Goal: Register for event/course

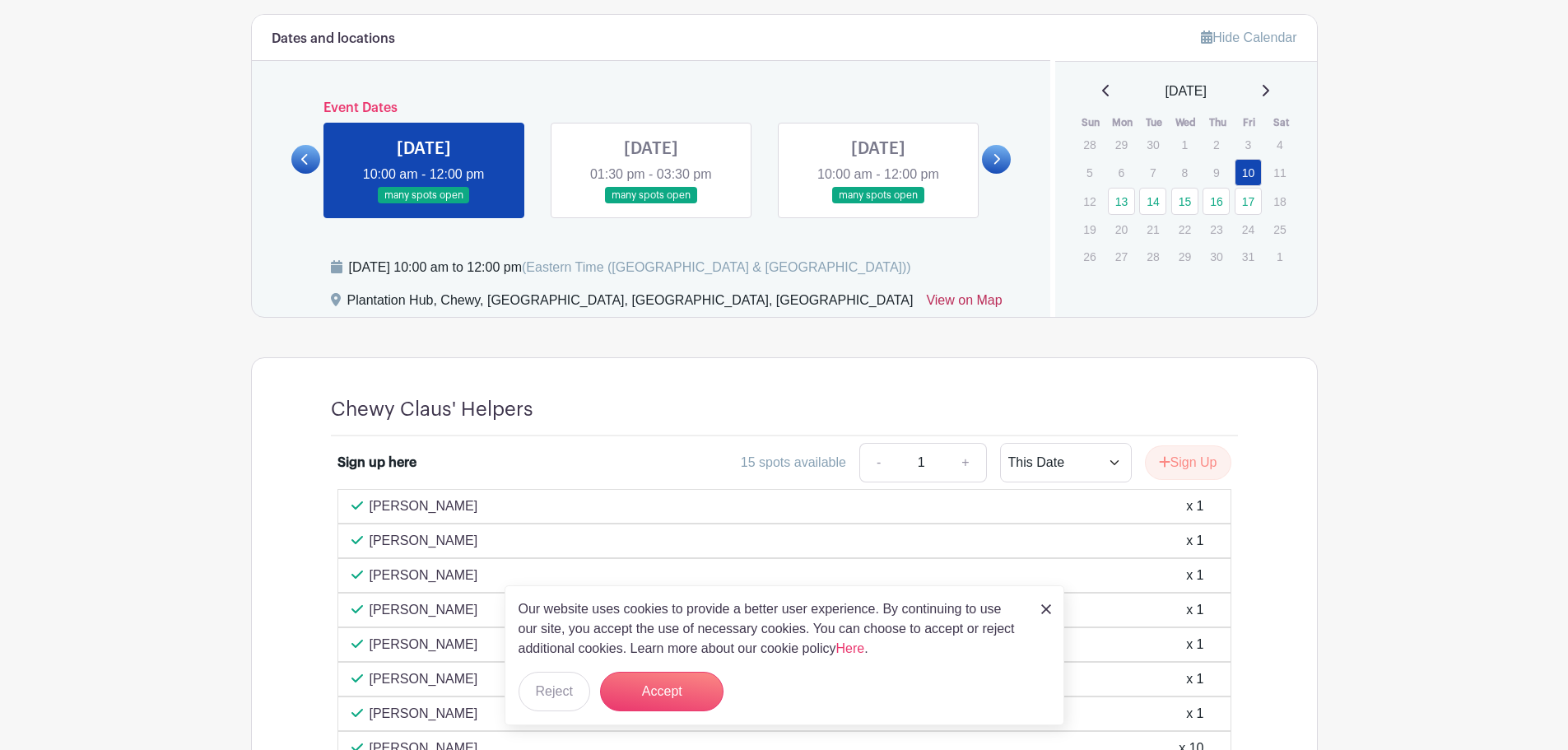
scroll to position [906, 0]
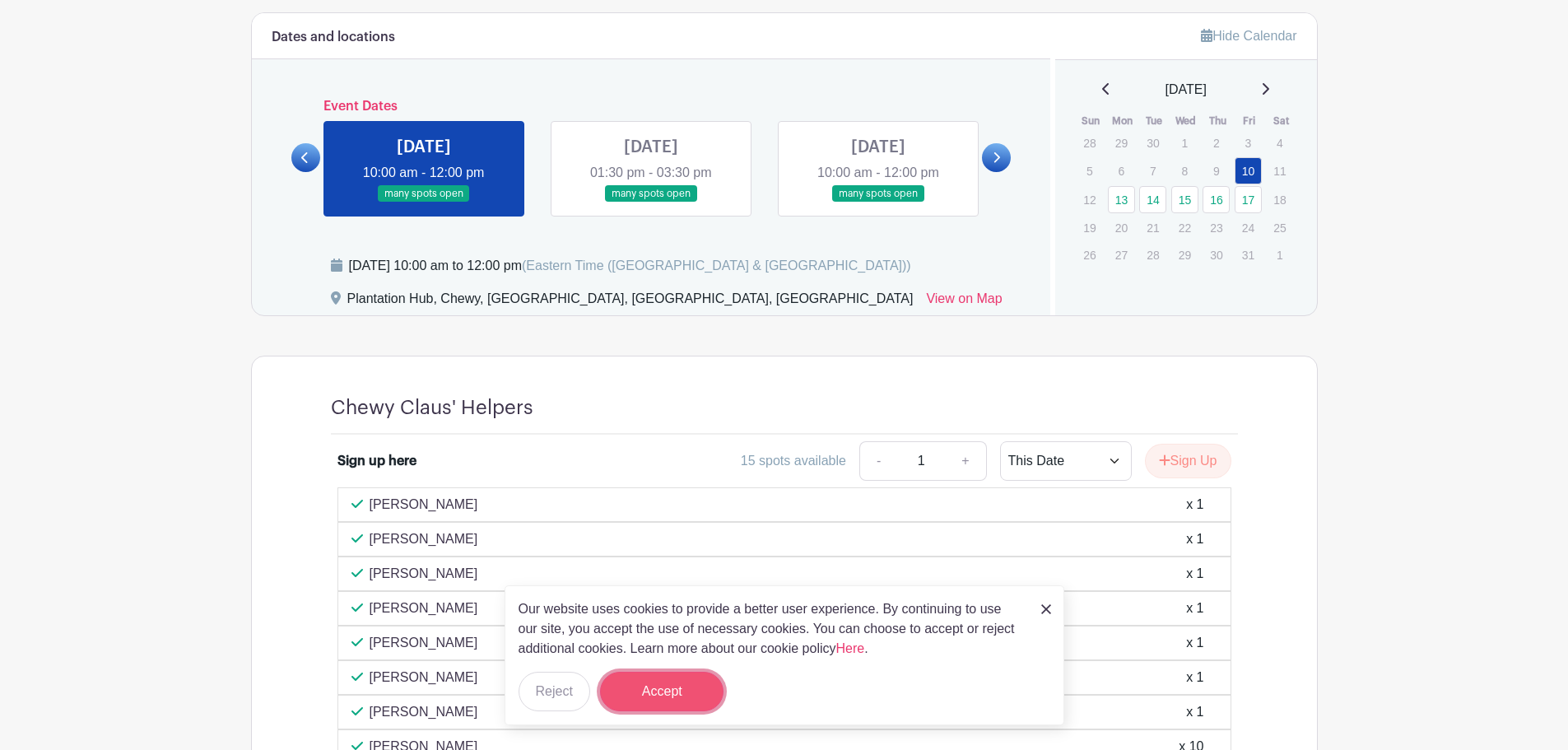
click at [667, 699] on button "Accept" at bounding box center [661, 692] width 123 height 39
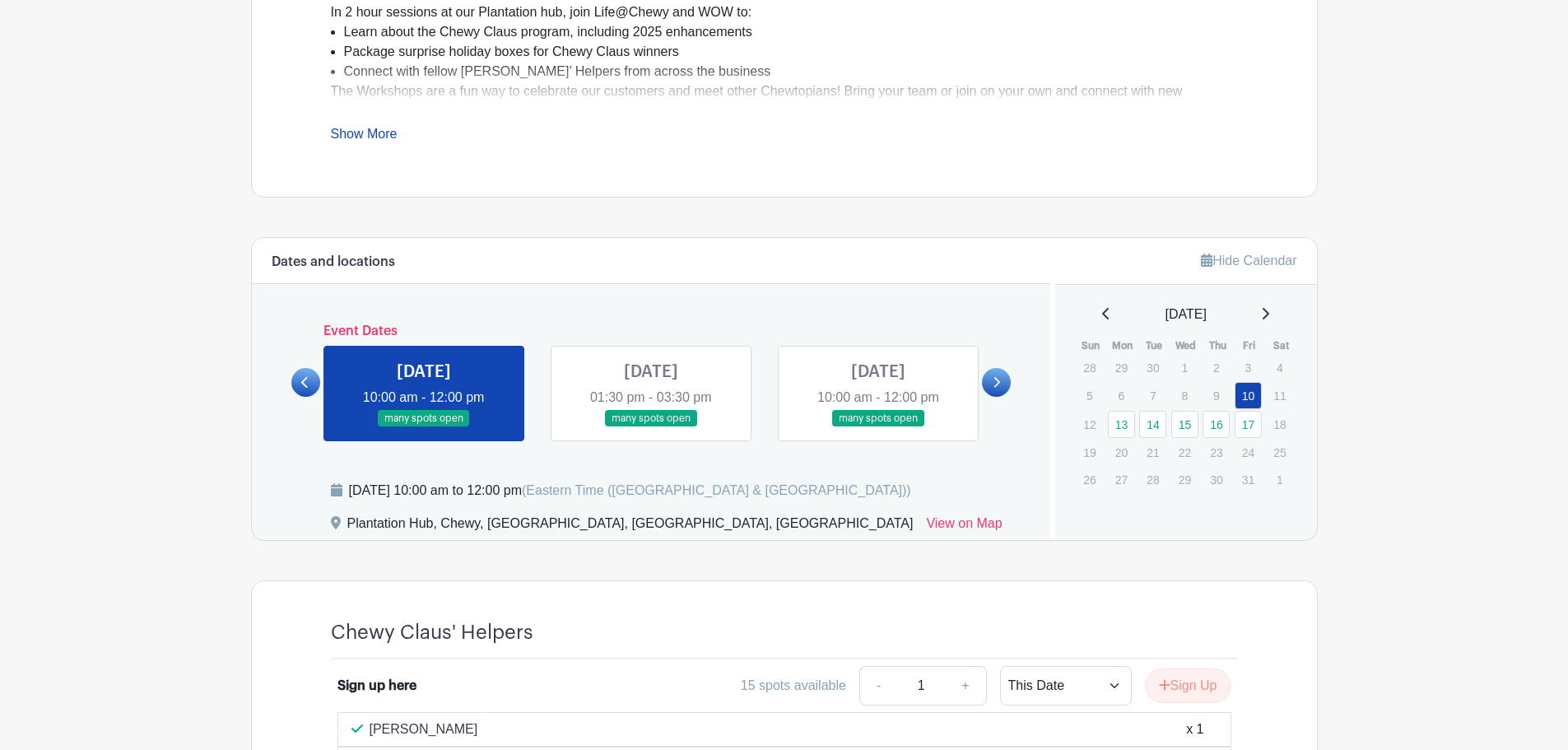
scroll to position [638, 0]
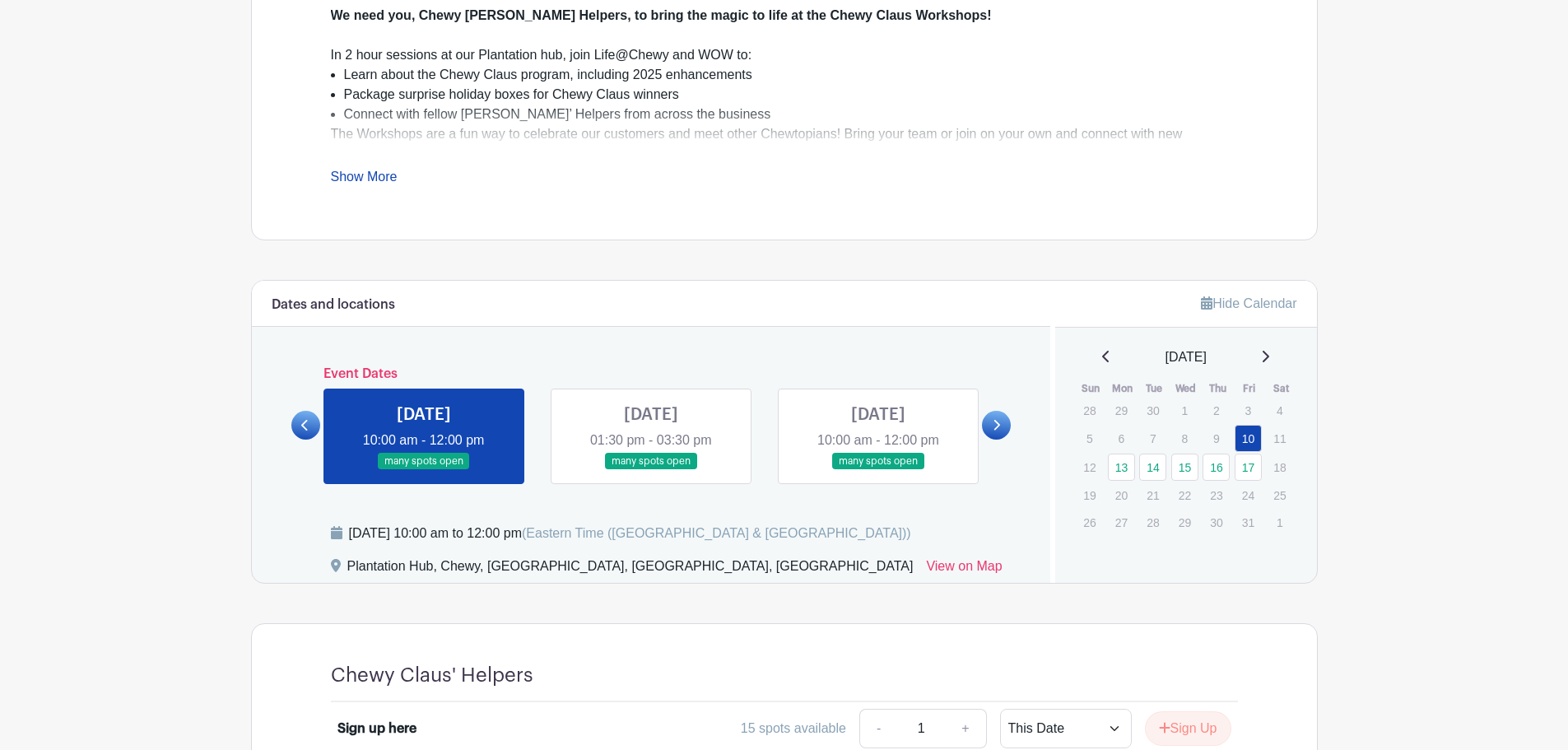
click at [651, 470] on link at bounding box center [651, 470] width 0 height 0
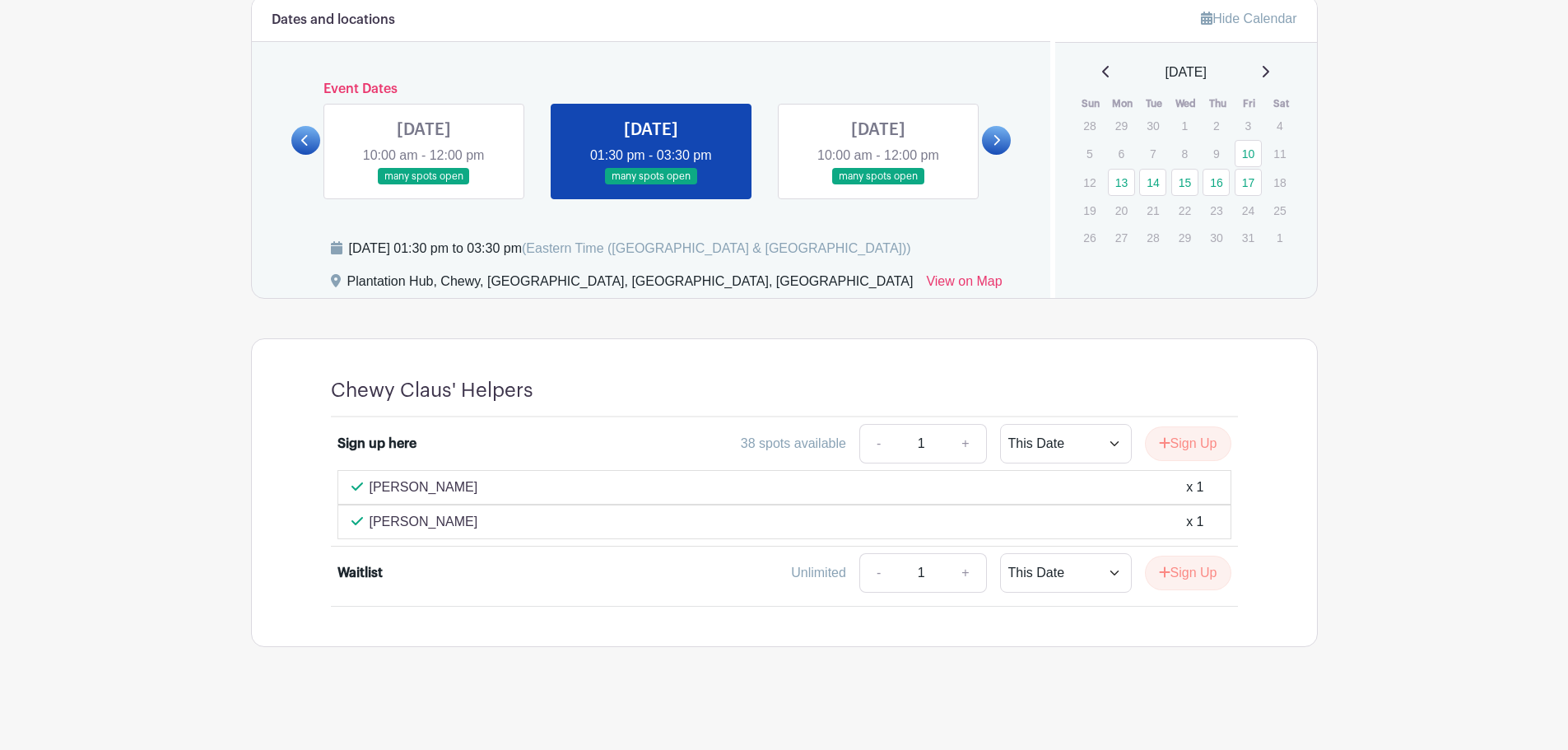
scroll to position [758, 0]
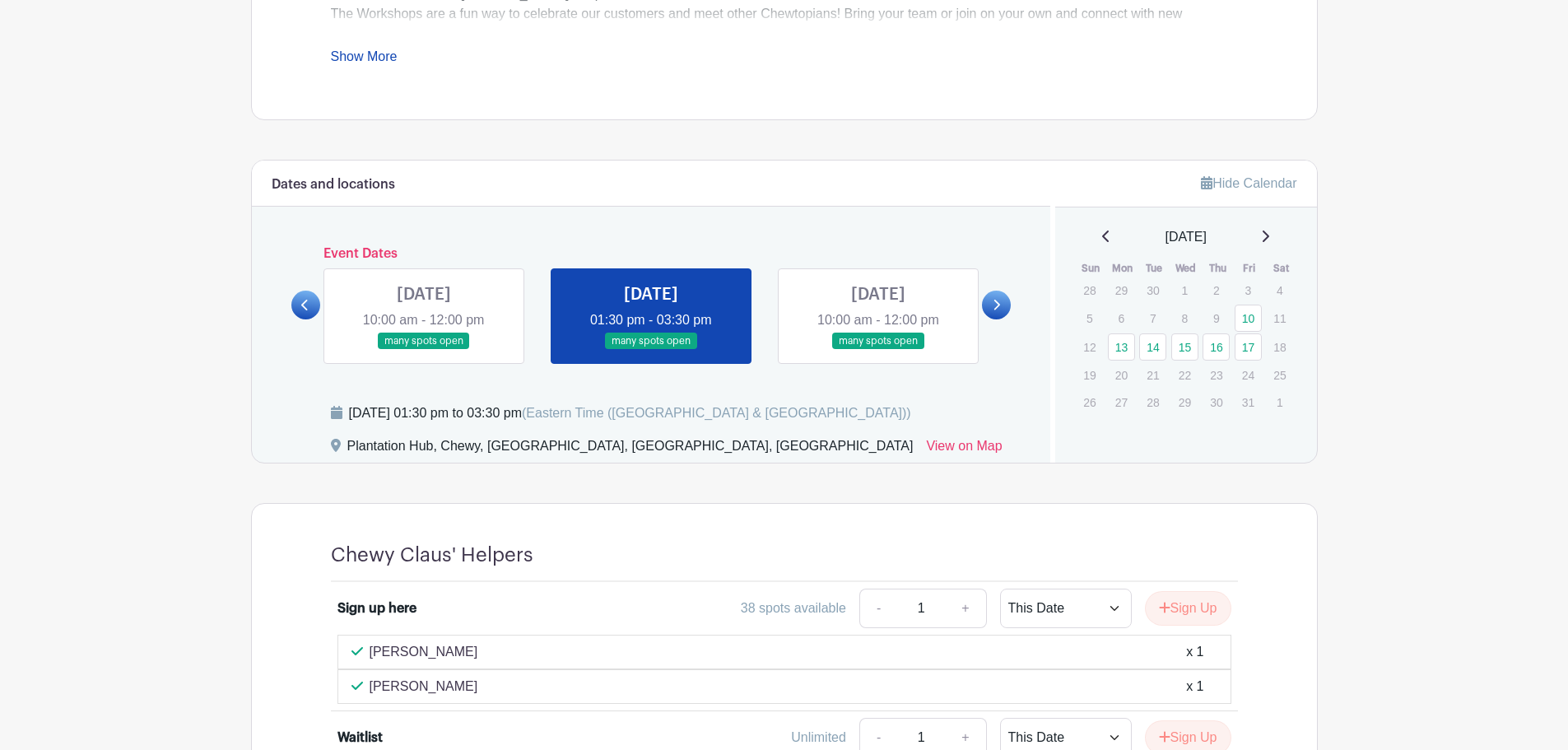
click at [878, 350] on link at bounding box center [878, 350] width 0 height 0
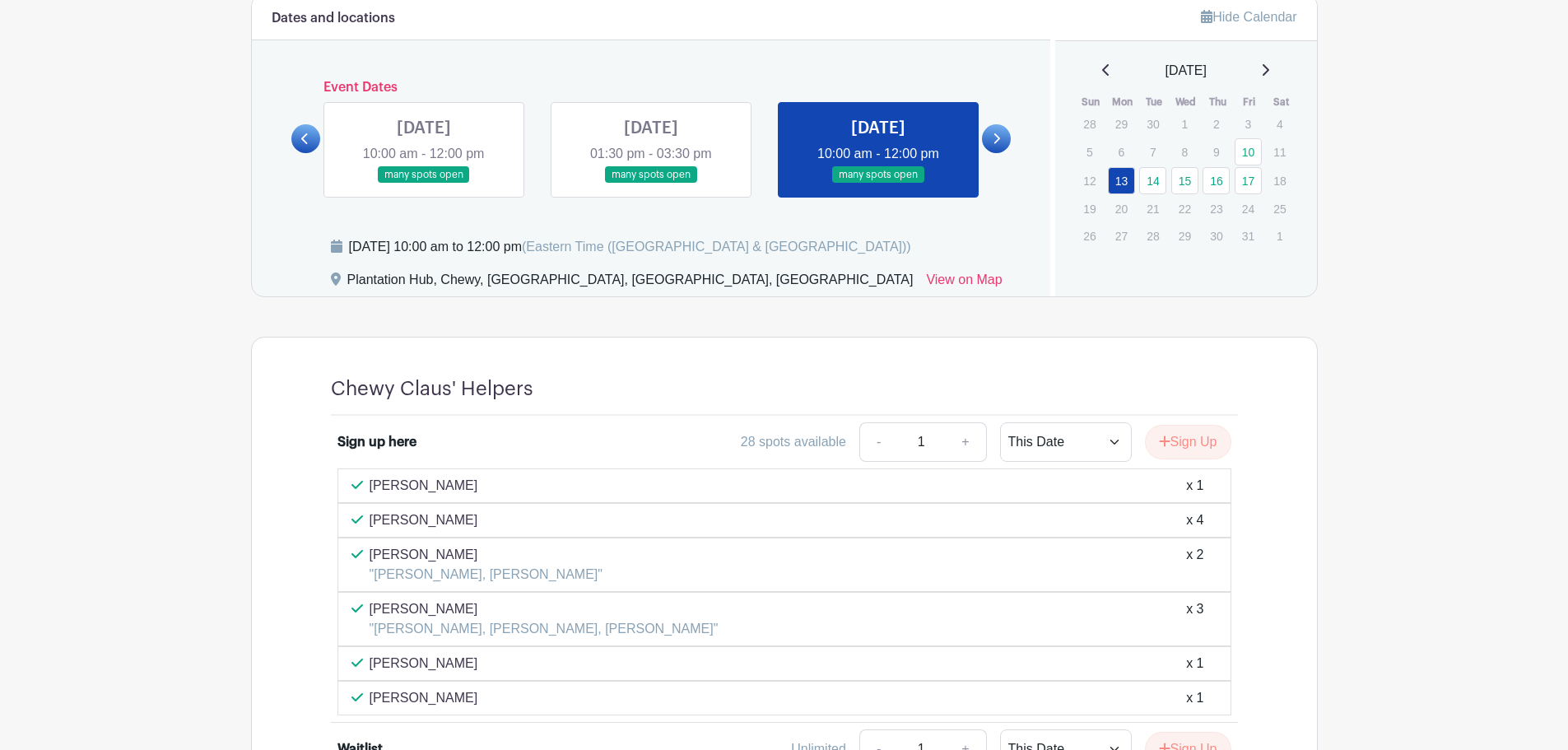
scroll to position [923, 0]
click at [990, 131] on link at bounding box center [996, 140] width 29 height 29
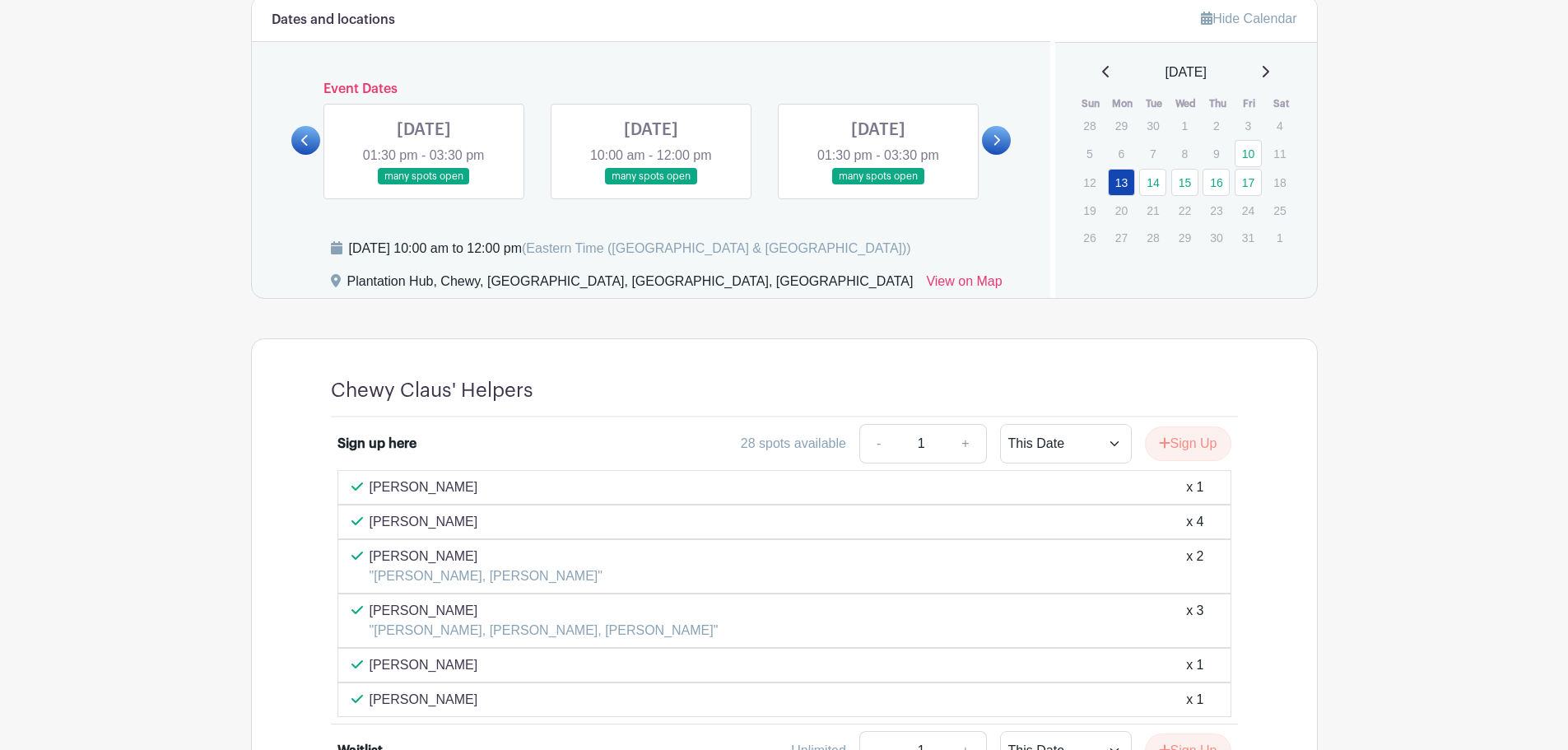
click at [423, 185] on link at bounding box center [423, 185] width 0 height 0
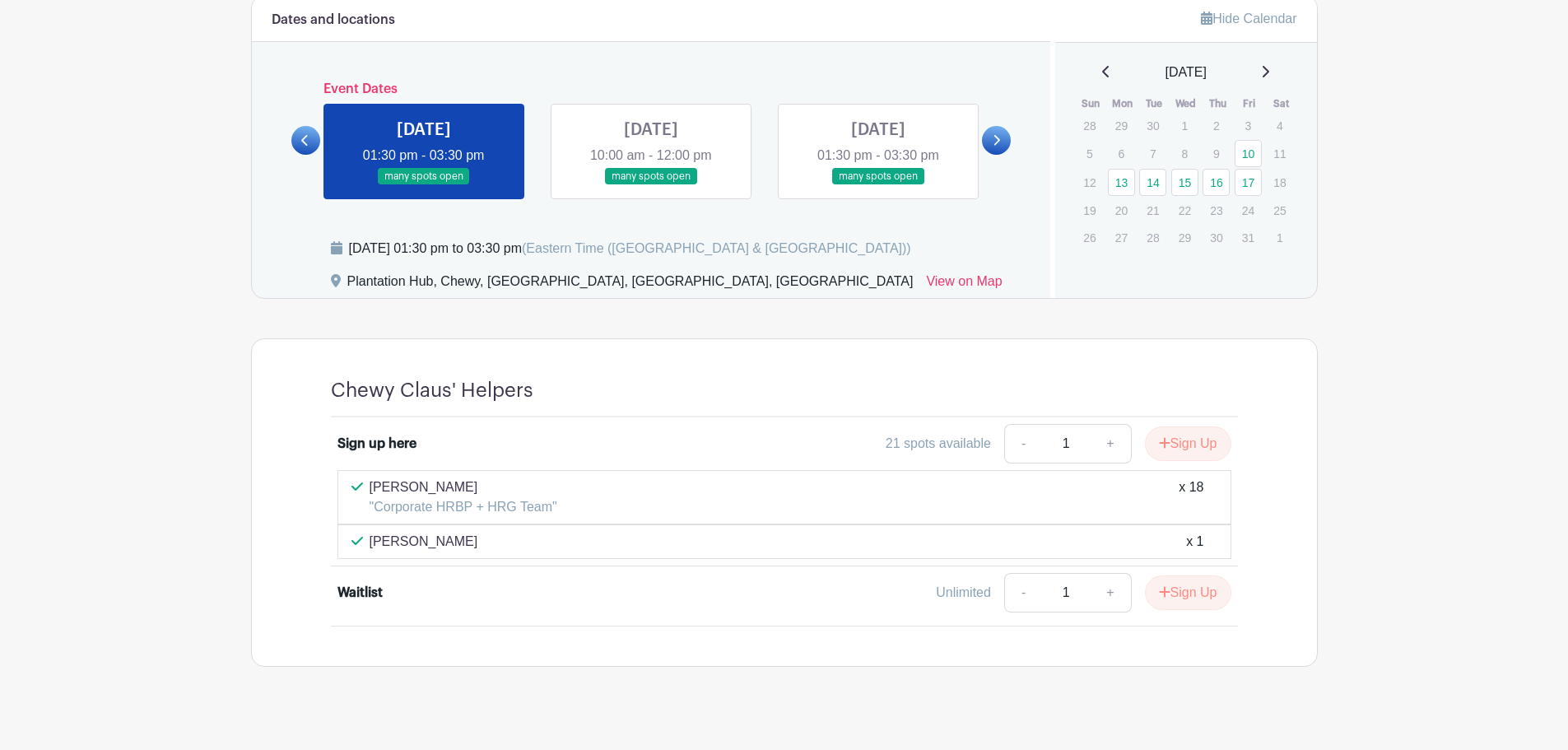
click at [651, 185] on link at bounding box center [651, 185] width 0 height 0
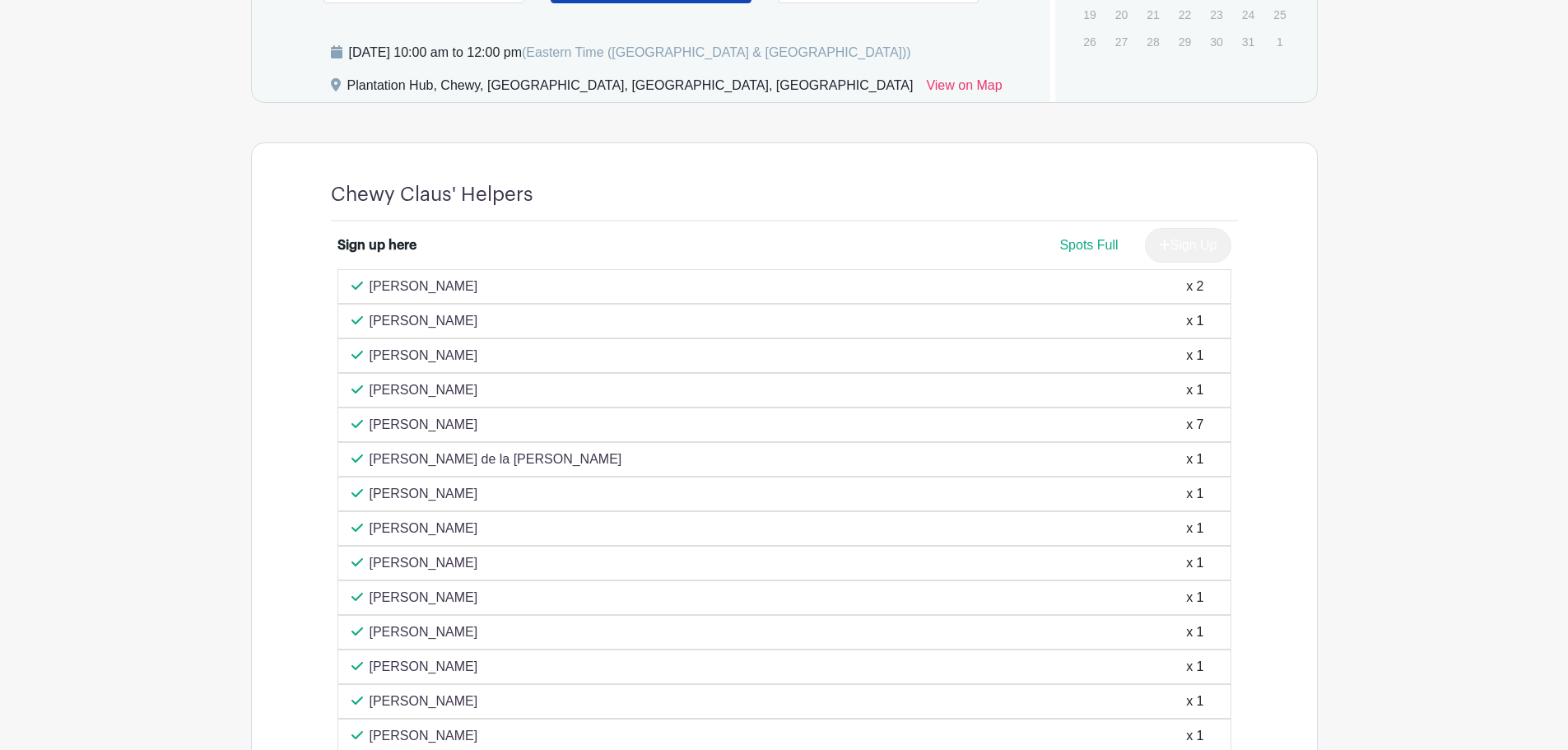
scroll to position [838, 0]
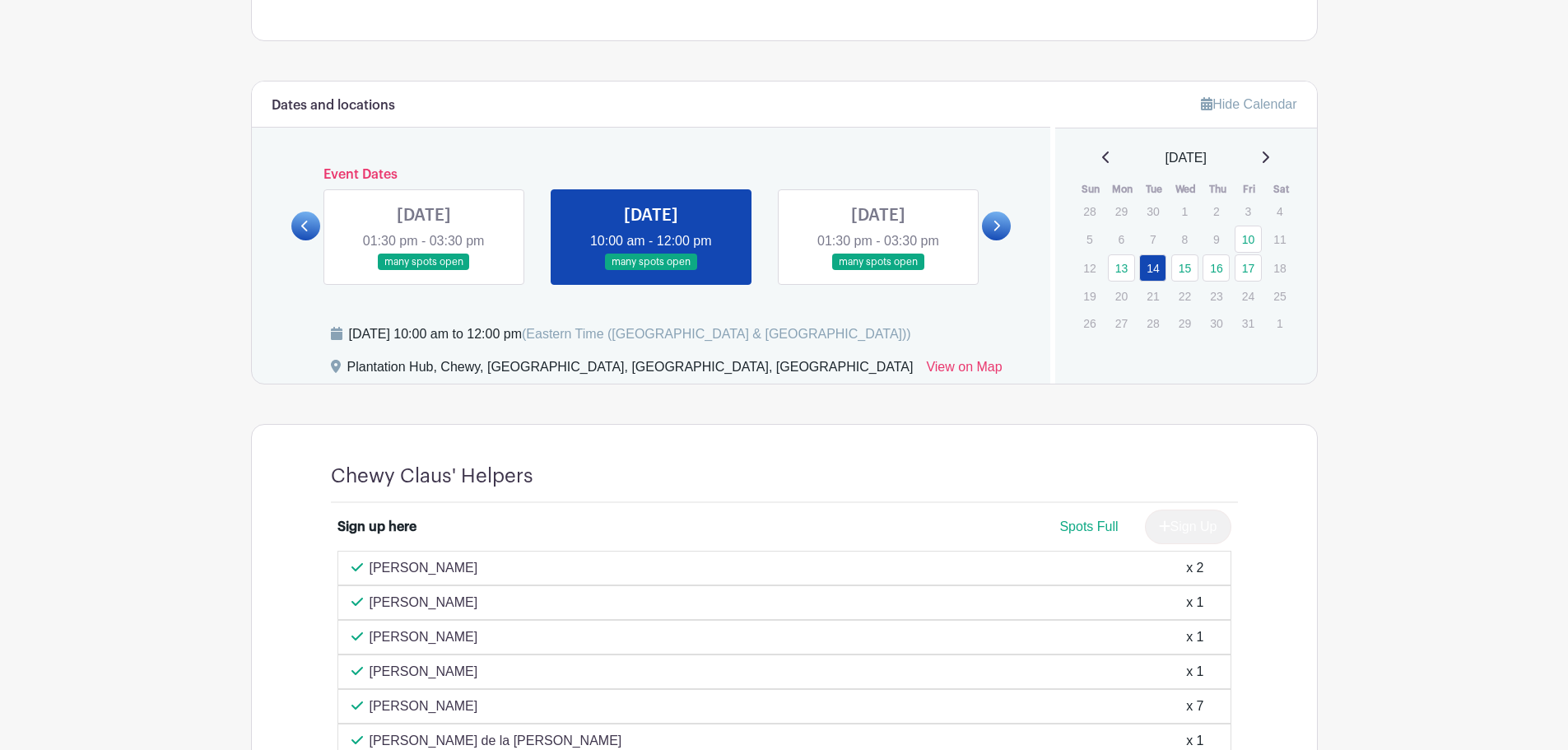
click at [878, 271] on link at bounding box center [878, 271] width 0 height 0
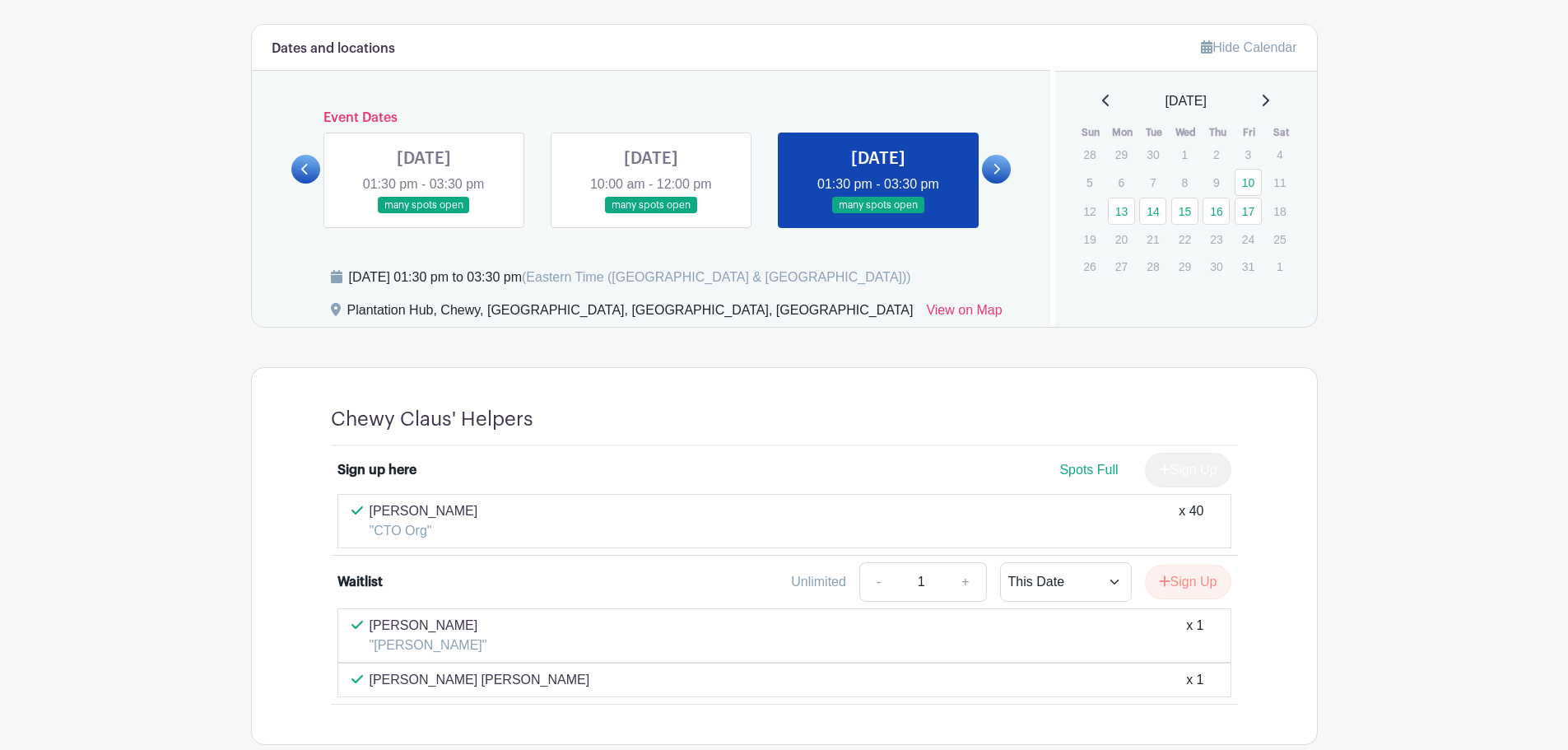
scroll to position [828, 0]
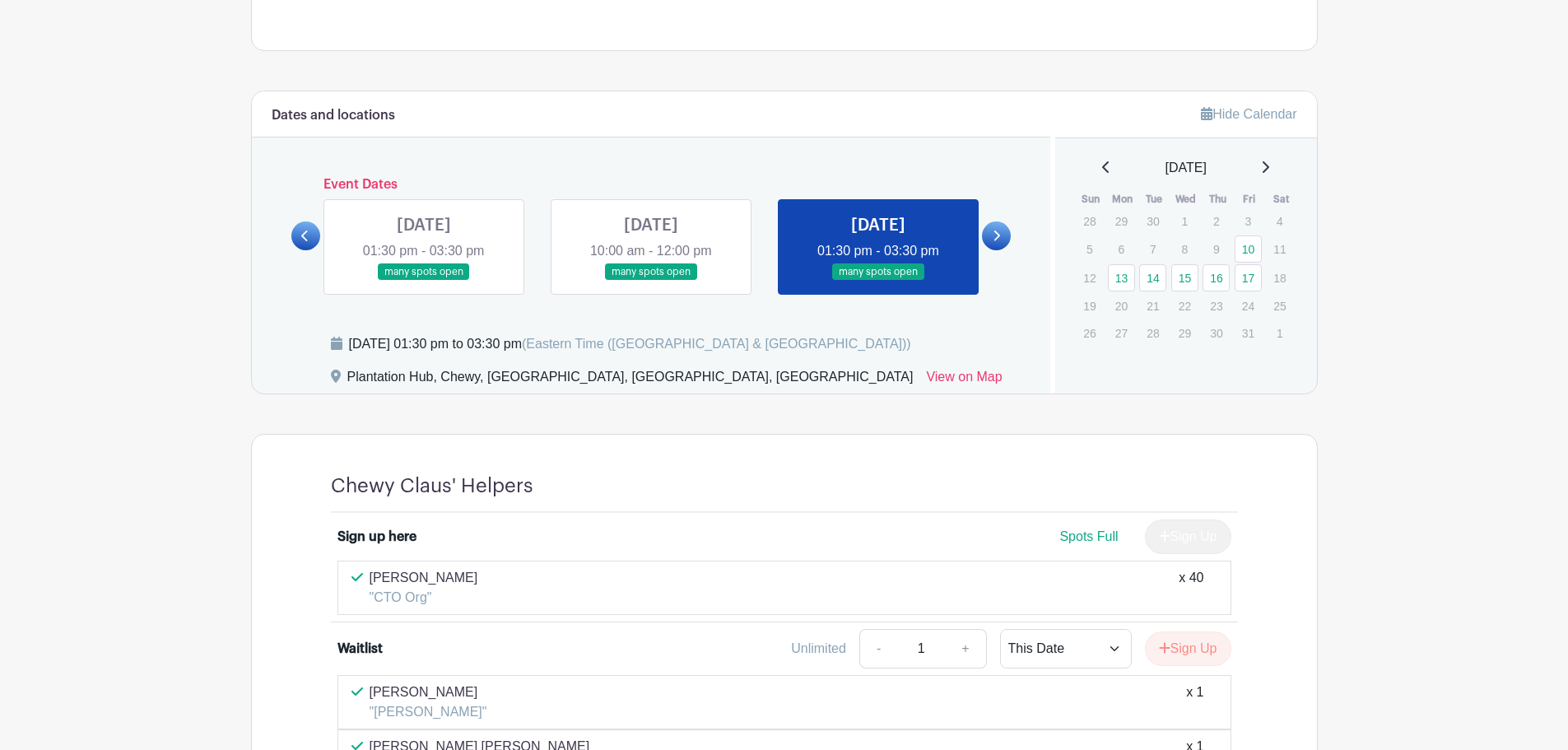
click at [996, 239] on icon at bounding box center [997, 236] width 6 height 11
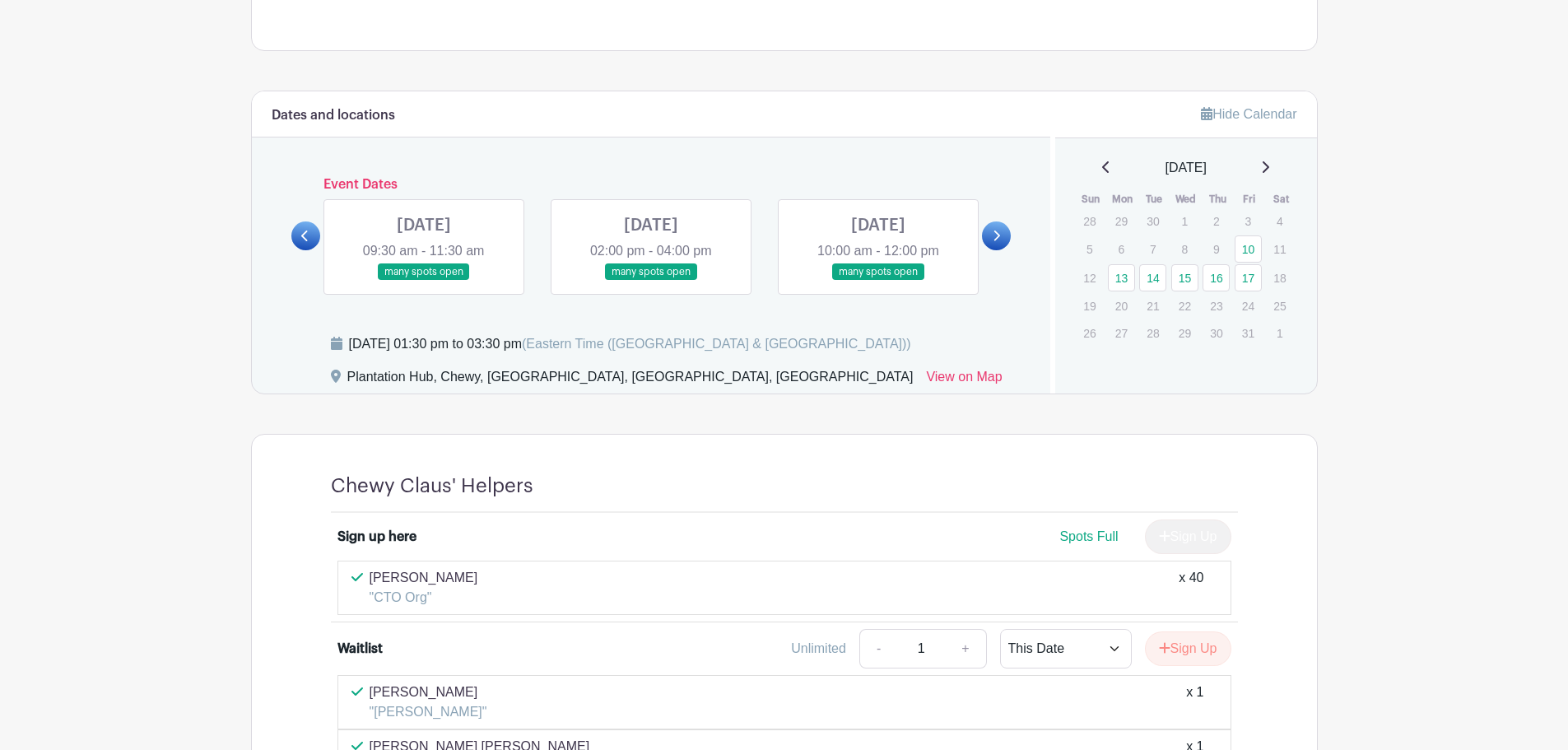
click at [423, 281] on link at bounding box center [423, 281] width 0 height 0
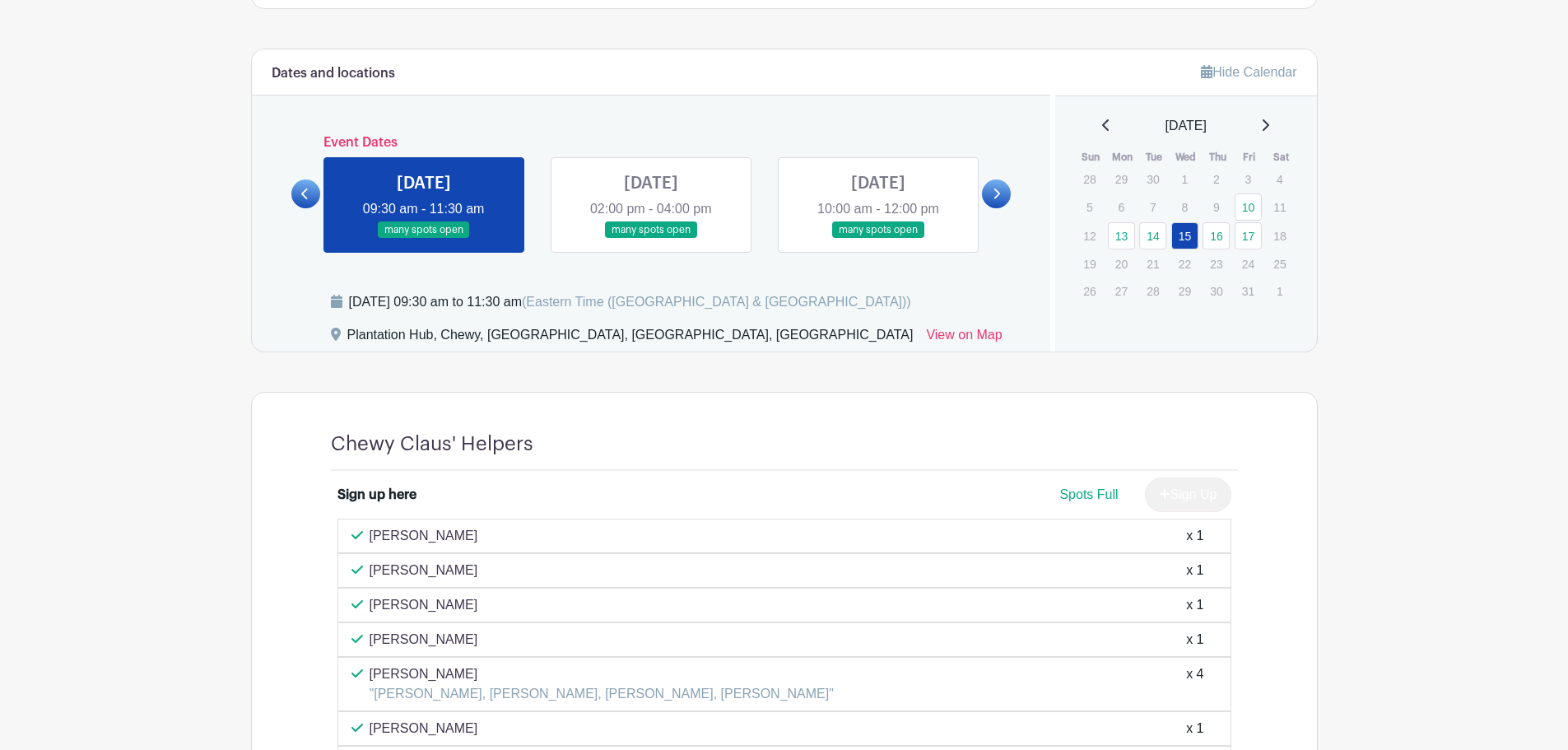
scroll to position [828, 0]
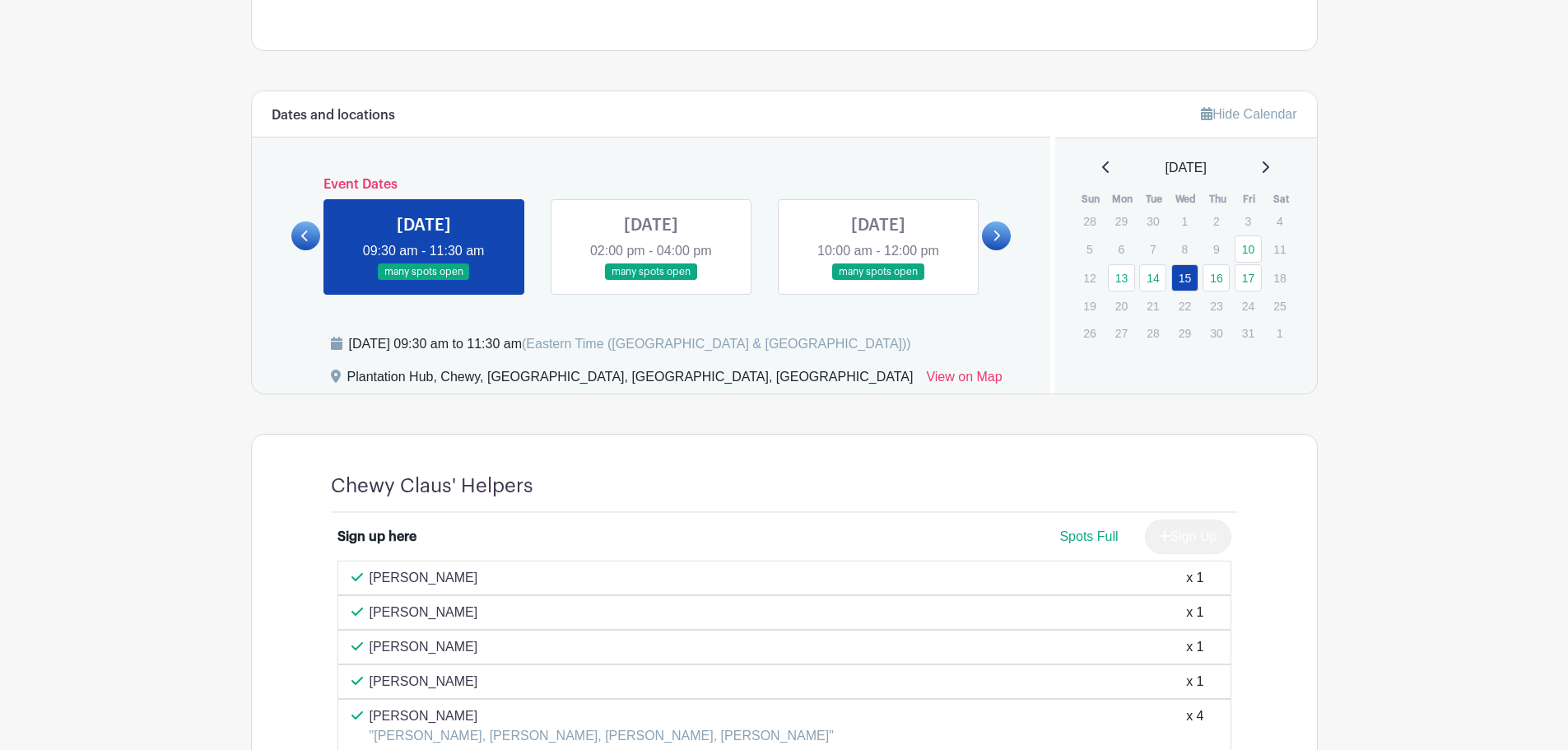
click at [651, 281] on link at bounding box center [651, 281] width 0 height 0
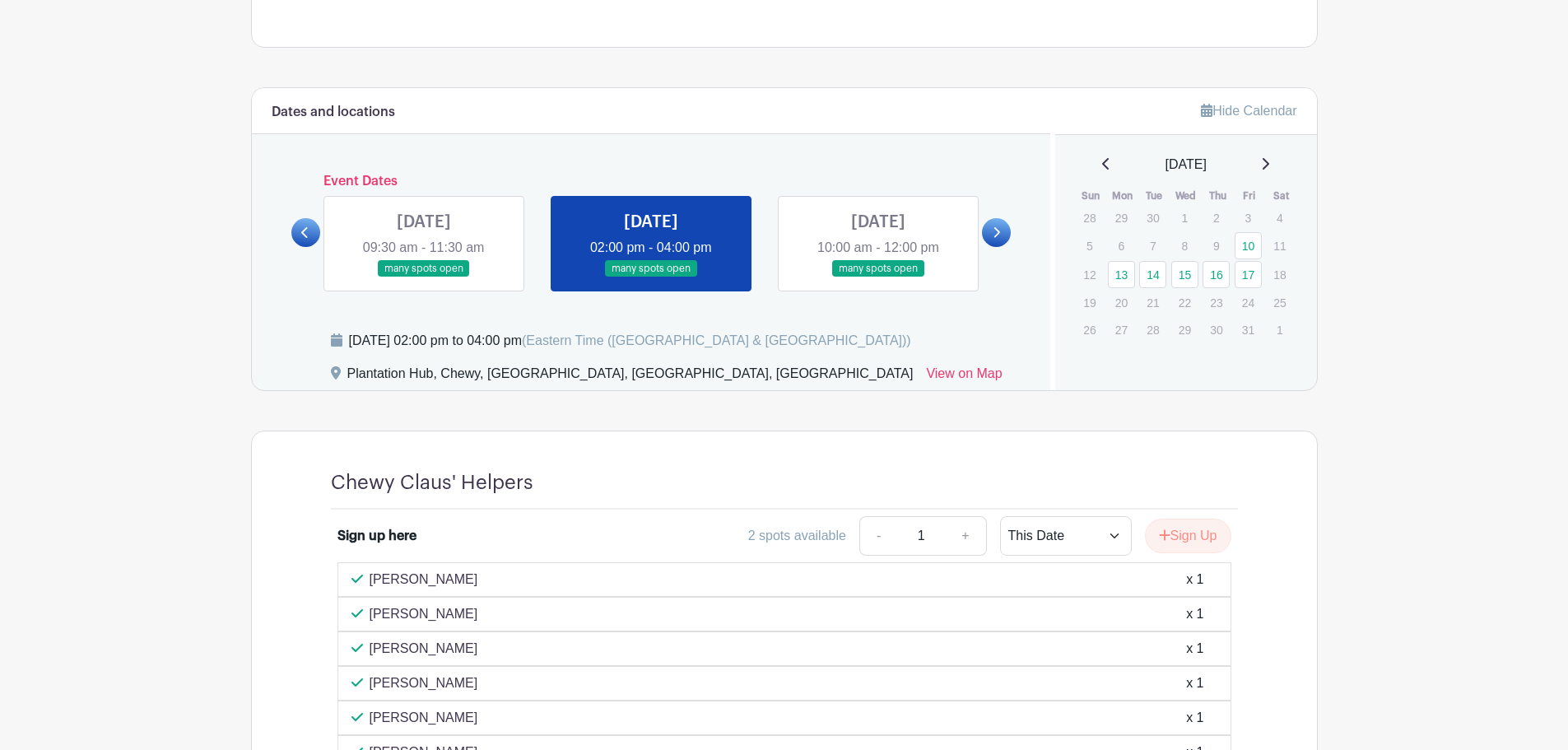
scroll to position [828, 0]
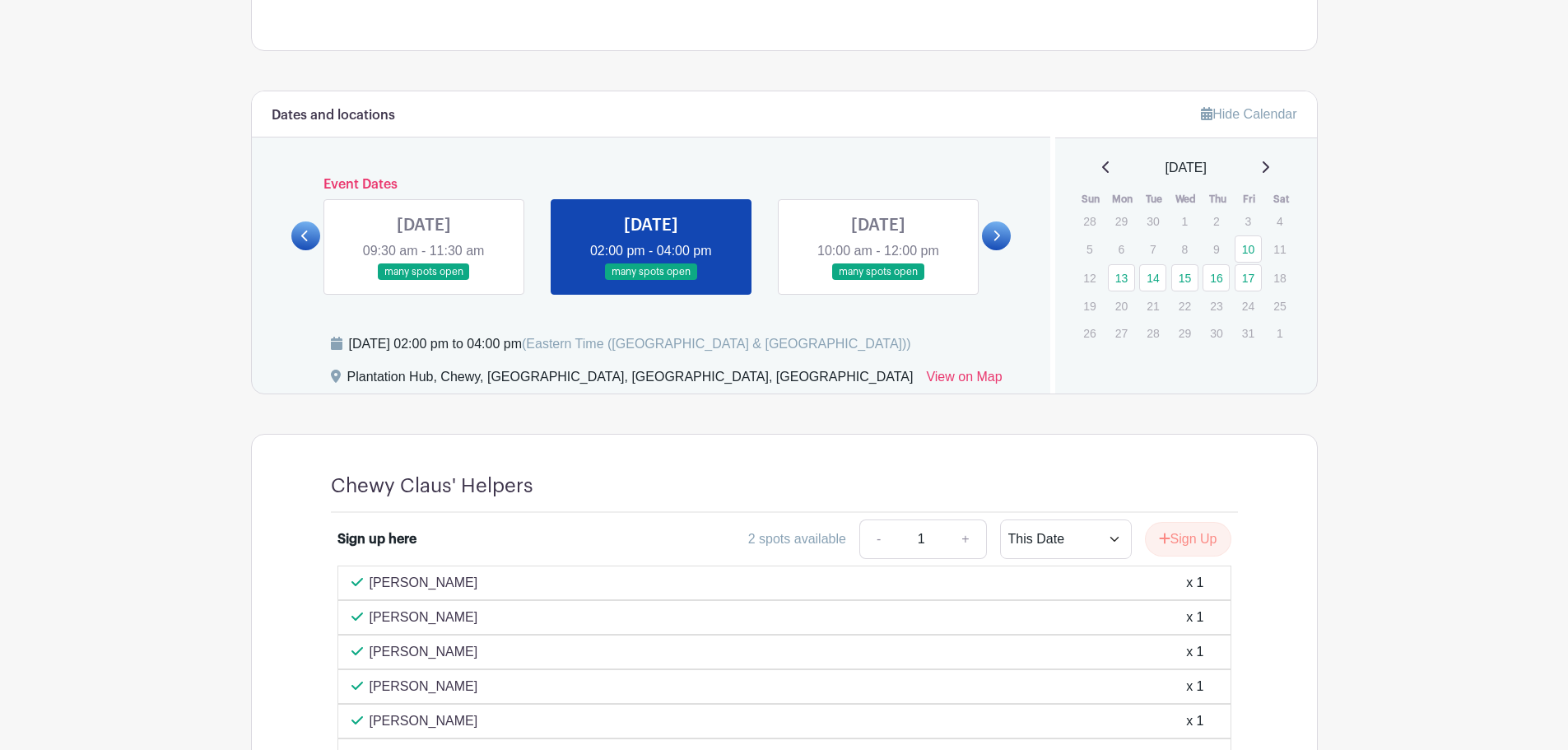
click at [305, 237] on icon at bounding box center [305, 236] width 7 height 13
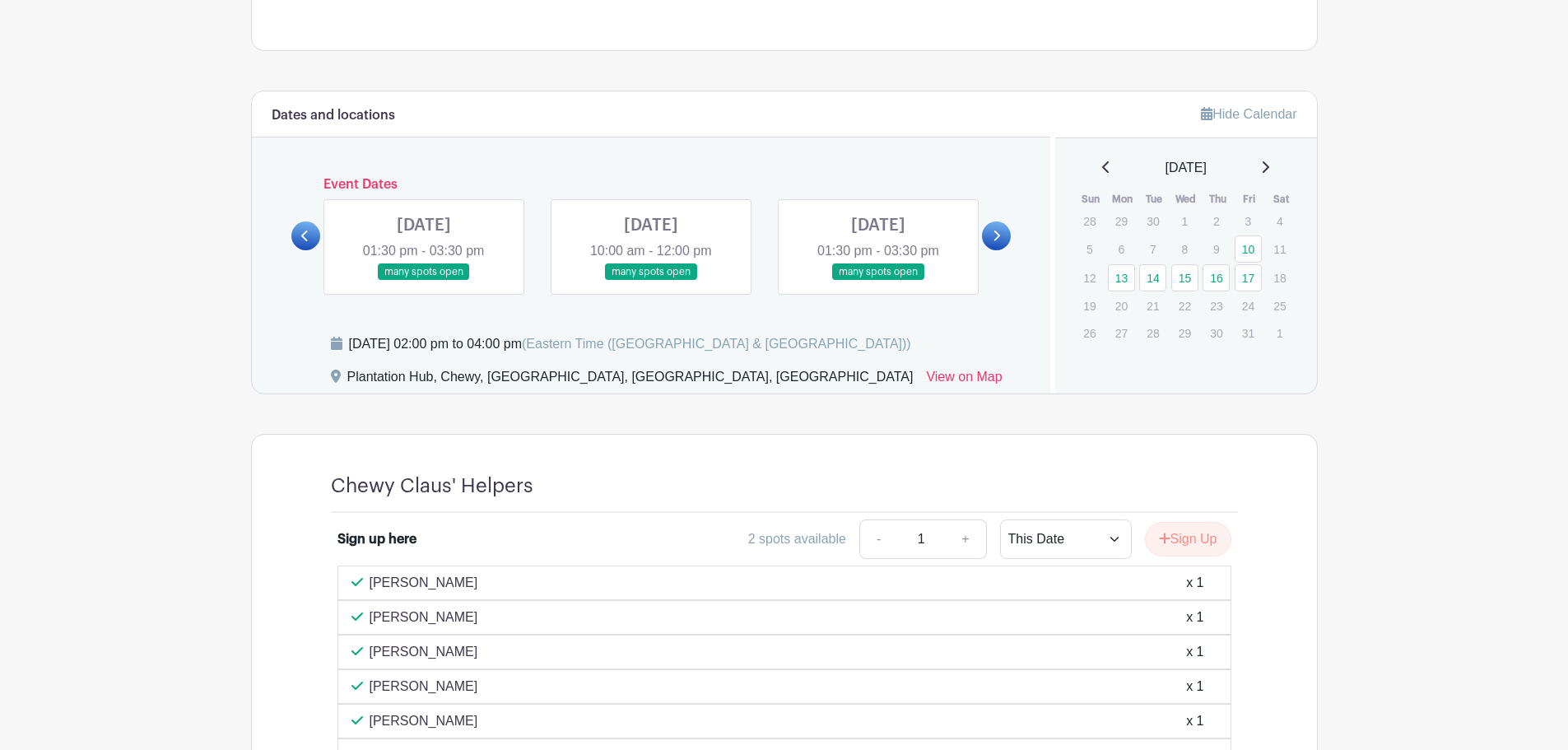
click at [311, 239] on link at bounding box center [306, 236] width 29 height 29
click at [878, 281] on link at bounding box center [878, 281] width 0 height 0
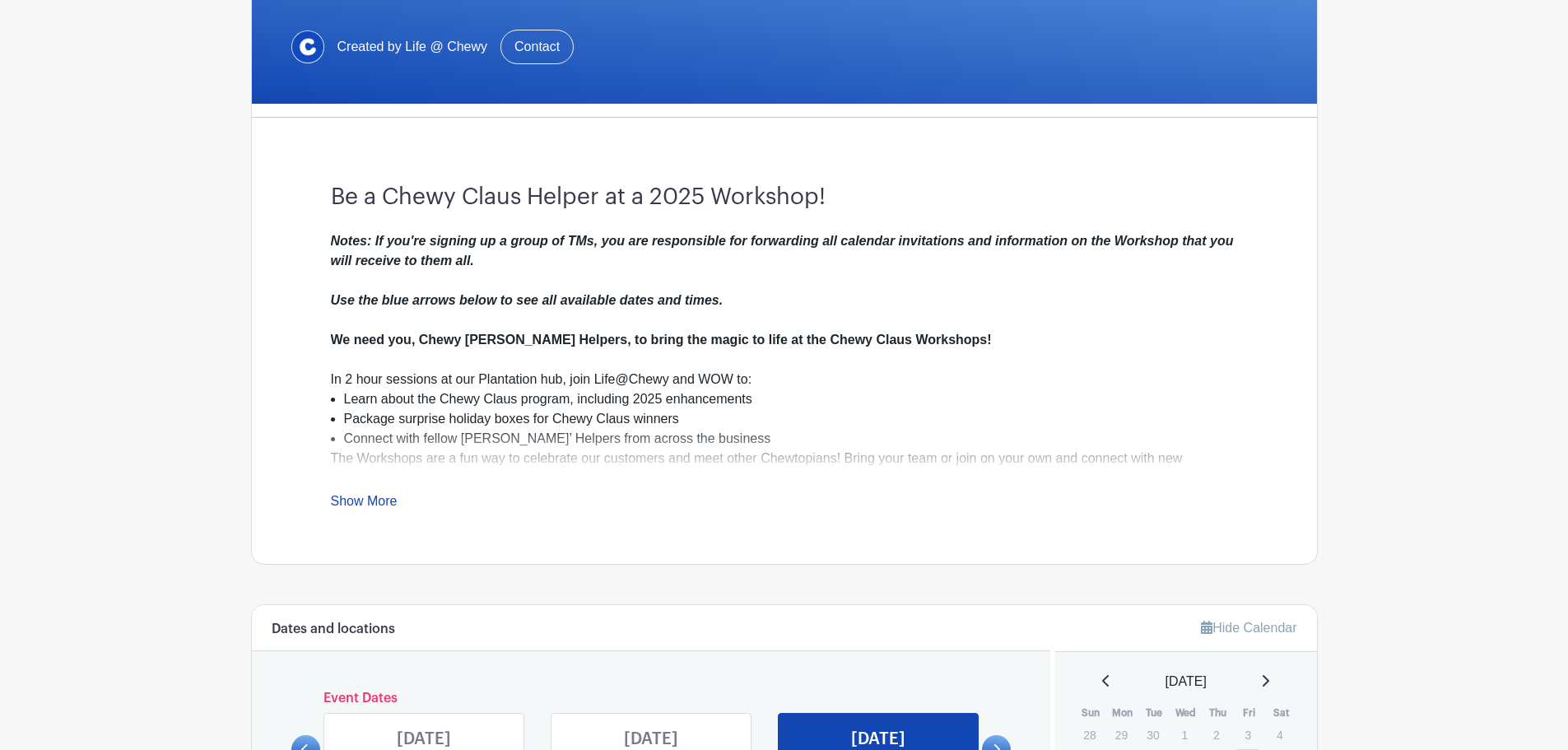
scroll to position [65, 0]
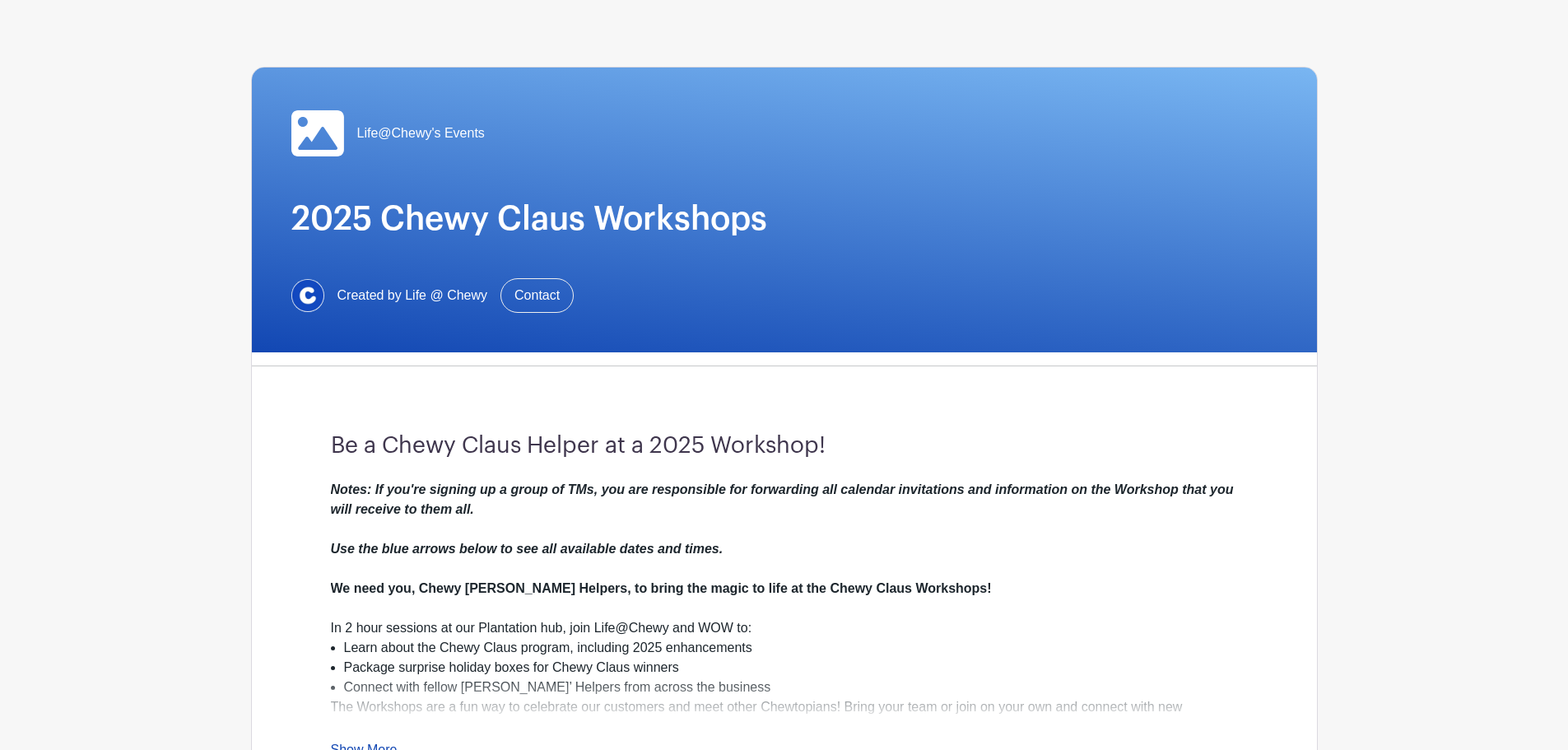
drag, startPoint x: 1416, startPoint y: 299, endPoint x: 1407, endPoint y: 263, distance: 37.1
